Goal: Find specific page/section: Find specific page/section

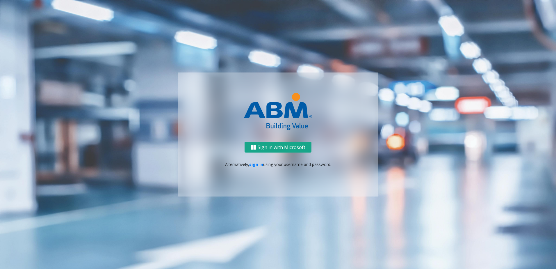
click at [260, 147] on button "Sign in with Microsoft" at bounding box center [278, 147] width 67 height 11
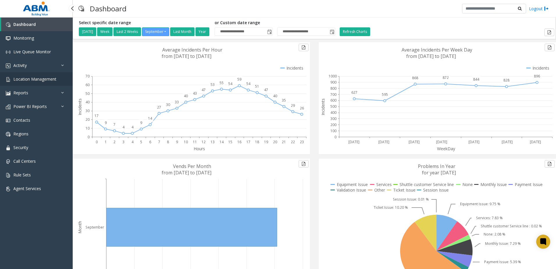
click at [21, 84] on link "Location Management" at bounding box center [36, 79] width 73 height 14
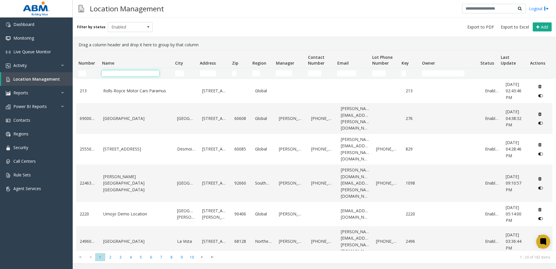
drag, startPoint x: 138, startPoint y: 72, endPoint x: 143, endPoint y: 74, distance: 5.2
click at [142, 73] on input "Name Filter" at bounding box center [130, 73] width 57 height 6
type input "*"
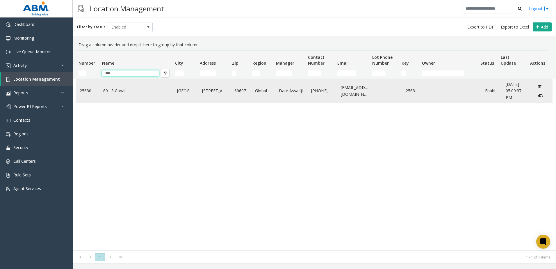
type input "***"
click at [126, 95] on td "801 S Canal" at bounding box center [137, 91] width 74 height 24
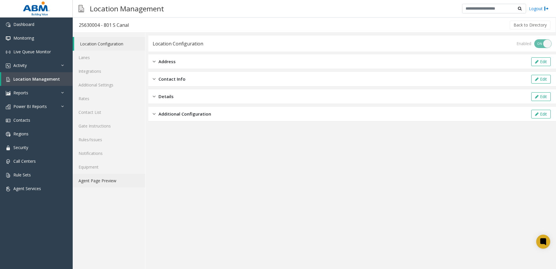
click at [107, 183] on link "Agent Page Preview" at bounding box center [109, 181] width 72 height 14
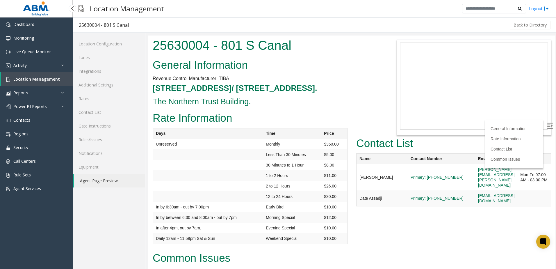
click at [28, 80] on span "Location Management" at bounding box center [36, 79] width 47 height 6
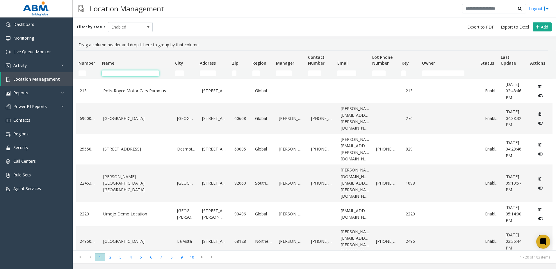
drag, startPoint x: 111, startPoint y: 74, endPoint x: 112, endPoint y: 70, distance: 5.1
click at [111, 74] on input "Name Filter" at bounding box center [130, 73] width 57 height 6
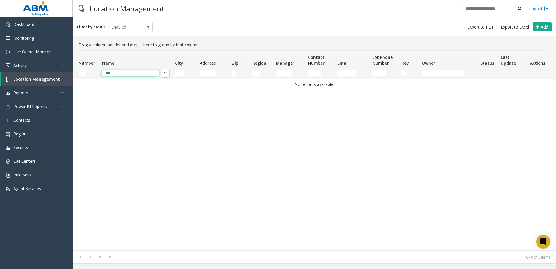
type input "***"
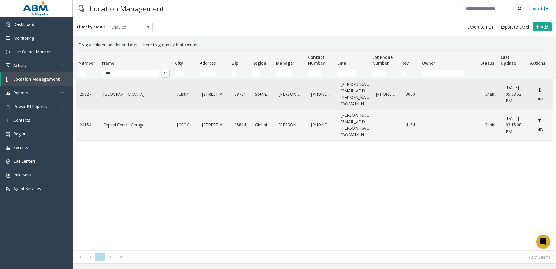
click at [129, 95] on td "[GEOGRAPHIC_DATA]" at bounding box center [137, 94] width 74 height 31
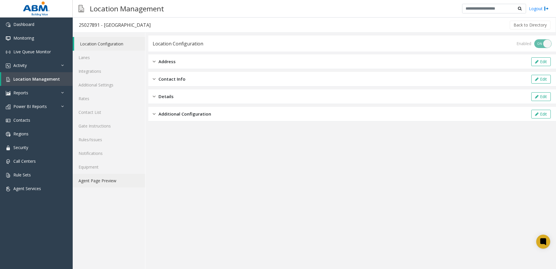
click at [104, 180] on link "Agent Page Preview" at bounding box center [109, 181] width 72 height 14
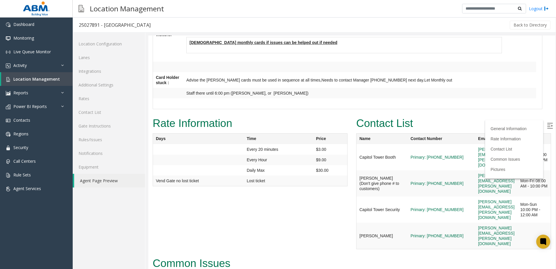
scroll to position [553, 0]
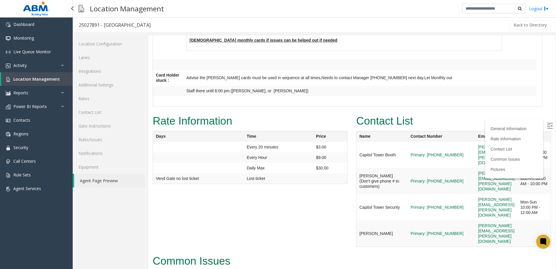
click at [26, 79] on span "Location Management" at bounding box center [36, 79] width 47 height 6
